Goal: Register for event/course

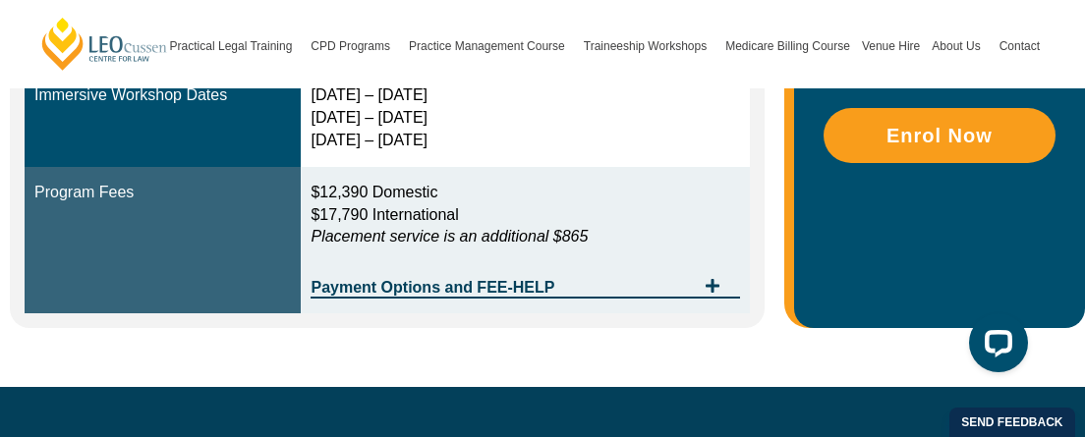
scroll to position [884, 0]
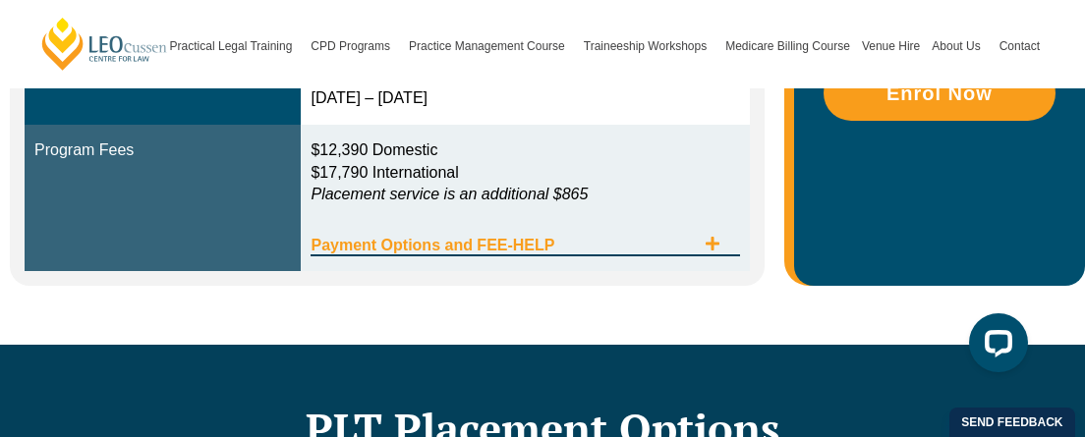
click at [721, 236] on span "Tabs. Open items with Enter or Space, close with Escape and navigate using the …" at bounding box center [712, 245] width 35 height 19
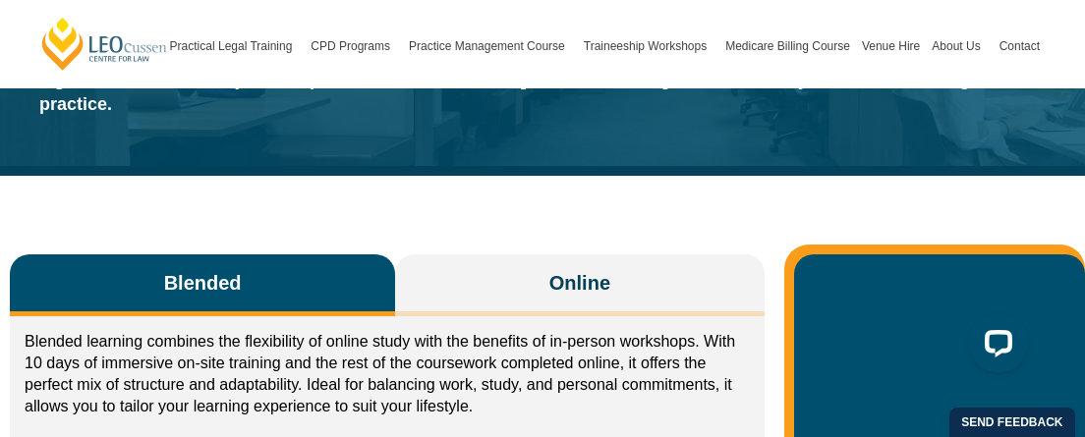
scroll to position [142, 0]
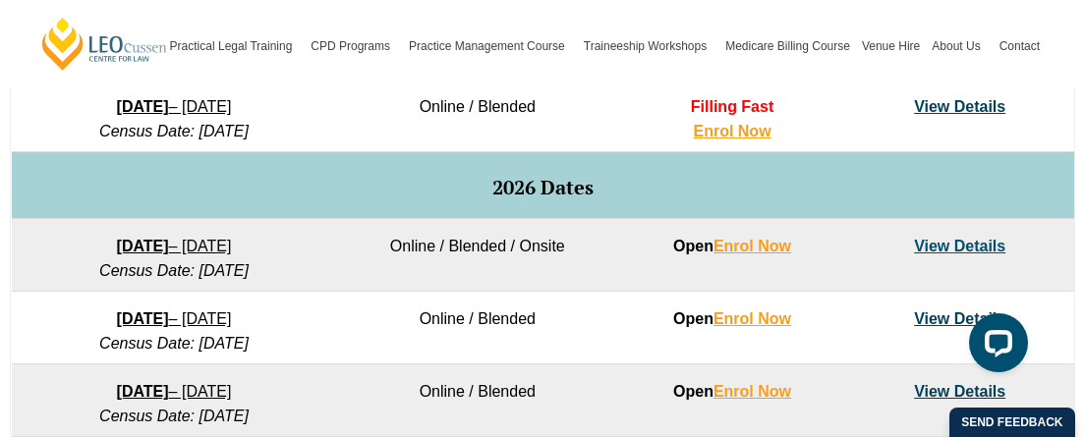
scroll to position [1175, 0]
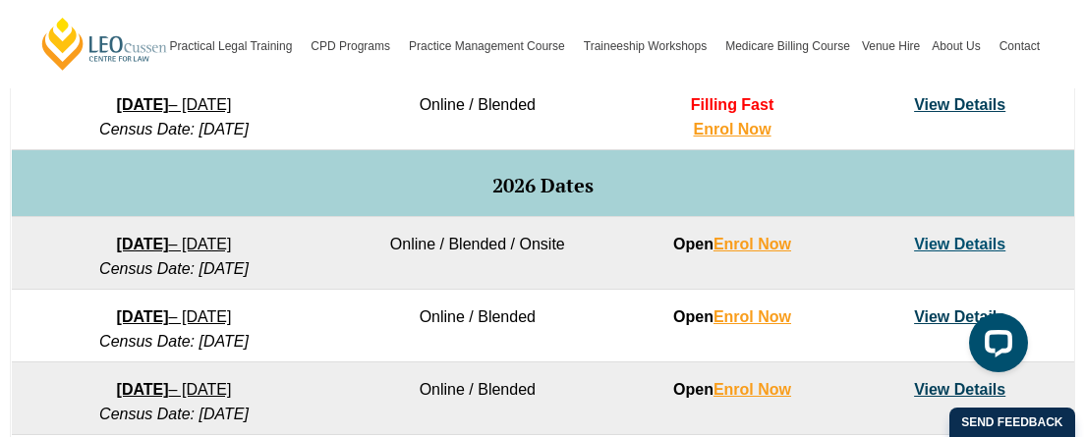
click at [220, 239] on link "27 January 2026 – 12 June 2026" at bounding box center [174, 244] width 115 height 17
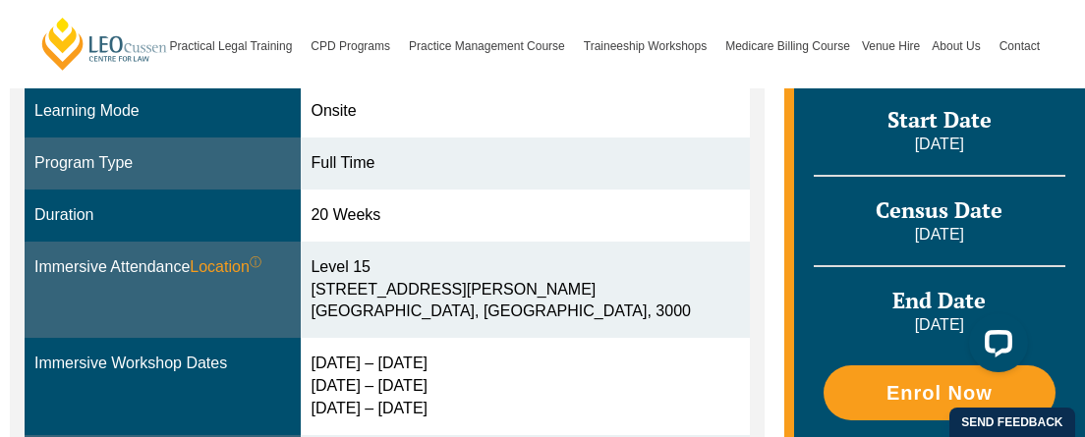
scroll to position [590, 0]
